Goal: Task Accomplishment & Management: Complete application form

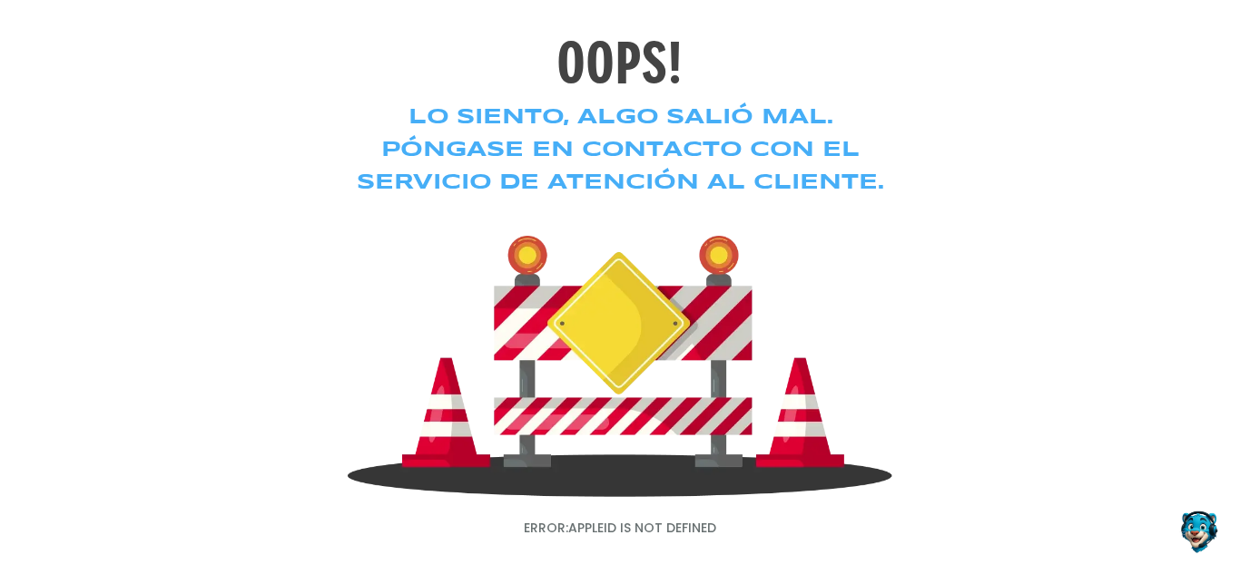
drag, startPoint x: 305, startPoint y: 151, endPoint x: 279, endPoint y: 142, distance: 27.8
click at [305, 151] on div "OOPS! Lo siento, algo salió mal. Póngase en contacto con el servicio de atenció…" at bounding box center [620, 287] width 1240 height 574
